Goal: Use online tool/utility: Use online tool/utility

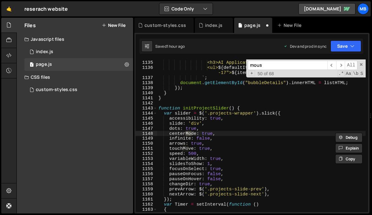
scroll to position [7812, 0]
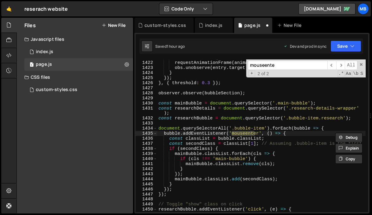
type input "mouseenter"
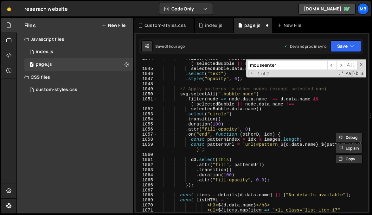
scroll to position [5860, 0]
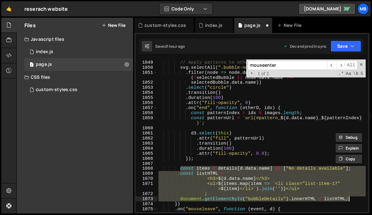
drag, startPoint x: 179, startPoint y: 170, endPoint x: 371, endPoint y: 188, distance: 192.9
click at [350, 199] on div "// Apply patterns to other nodes (except selected one) svg . selectAll ( ".bubb…" at bounding box center [261, 136] width 208 height 163
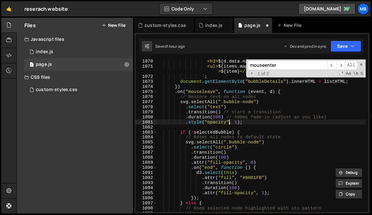
click at [228, 123] on div "<h3> ${ d . data . name } </h3> <ul> ${ items . map ( item => ` <li class="list…" at bounding box center [261, 140] width 208 height 163
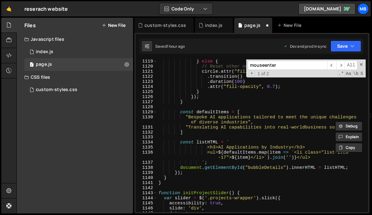
scroll to position [6236, 0]
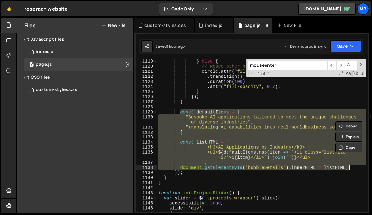
drag, startPoint x: 181, startPoint y: 114, endPoint x: 369, endPoint y: 165, distance: 194.9
click at [352, 167] on div "} else { // Reset other nodes circle . attr ( "fill" , "#0081FB" ) . transition…" at bounding box center [261, 140] width 208 height 163
click at [189, 61] on div "} else { // Reset other nodes circle . attr ( "fill" , "#0081FB" ) . transition…" at bounding box center [261, 140] width 208 height 163
type textarea "} else {"
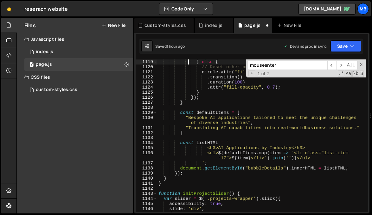
scroll to position [0, 4]
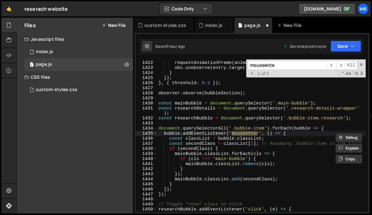
type input "mouseenter"
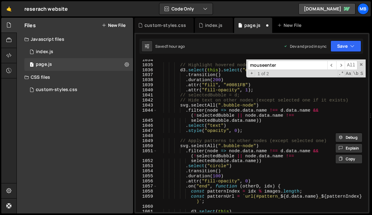
scroll to position [5779, 0]
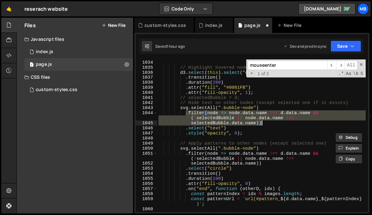
drag, startPoint x: 187, startPoint y: 114, endPoint x: 286, endPoint y: 125, distance: 100.0
click at [286, 125] on div "const images = detailsImages [ d . data . name ] ; // Highlight hovered node d3…" at bounding box center [261, 136] width 208 height 163
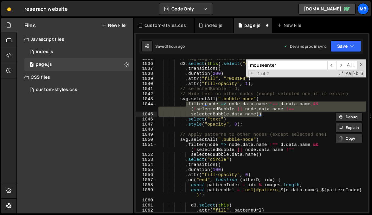
scroll to position [5789, 0]
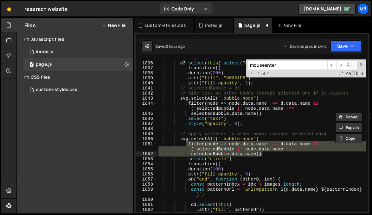
drag, startPoint x: 186, startPoint y: 145, endPoint x: 274, endPoint y: 153, distance: 87.8
click at [274, 153] on div "// Highlight hovered node d3 . select ( this ) . select ( "circle" ) . transiti…" at bounding box center [261, 136] width 208 height 163
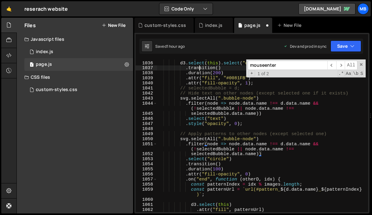
click at [199, 70] on div "// Highlight hovered node d3 . select ( this ) . select ( "circle" ) . transiti…" at bounding box center [261, 136] width 208 height 163
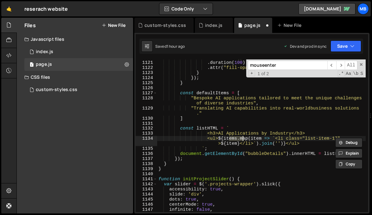
scroll to position [6246, 0]
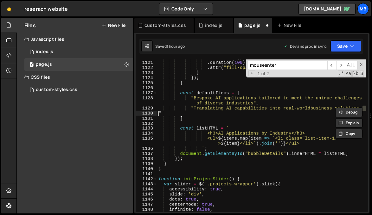
type textarea """"
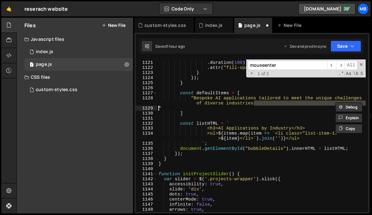
type textarea """"
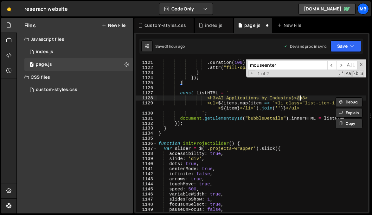
type textarea "<h3>${[DOMAIN_NAME]}</h3>"
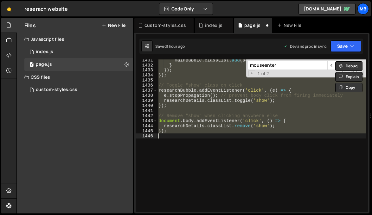
scroll to position [5739, 0]
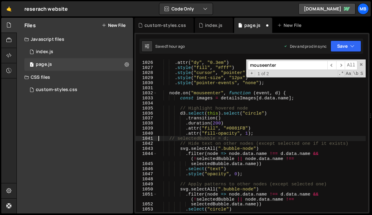
type textarea "// selectedBubble = d;"
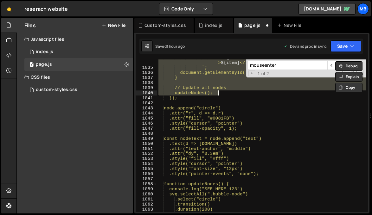
type textarea "});"
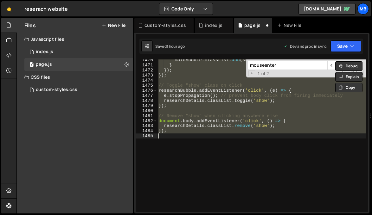
scroll to position [5602, 0]
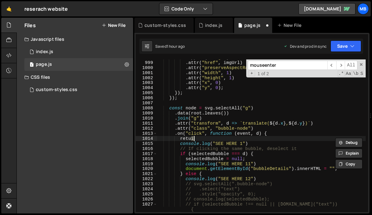
type textarea ".on("click", function (event, d) {"
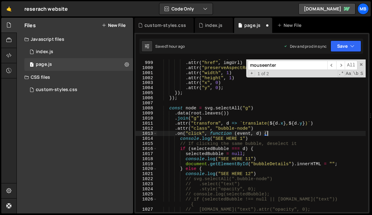
click at [278, 135] on div ". append ( "image" ) . attr ( "href" , imgUrl ) . attr ( "preserveAspectRatio" …" at bounding box center [261, 136] width 208 height 163
drag, startPoint x: 335, startPoint y: 46, endPoint x: 336, endPoint y: 49, distance: 3.2
click at [335, 46] on button "Save" at bounding box center [345, 46] width 31 height 11
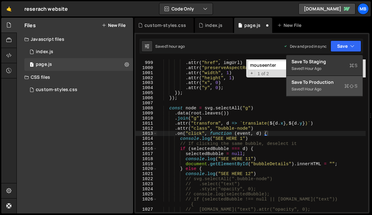
click at [332, 86] on div "Saved 1 hour ago" at bounding box center [325, 90] width 66 height 8
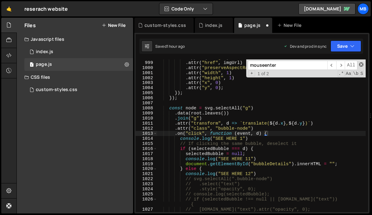
click at [363, 66] on div "mouseenter ​ ​ All Replace All + 1 of 2 .* Aa \b S" at bounding box center [305, 69] width 119 height 18
click at [361, 65] on span at bounding box center [361, 64] width 4 height 4
